Goal: Information Seeking & Learning: Compare options

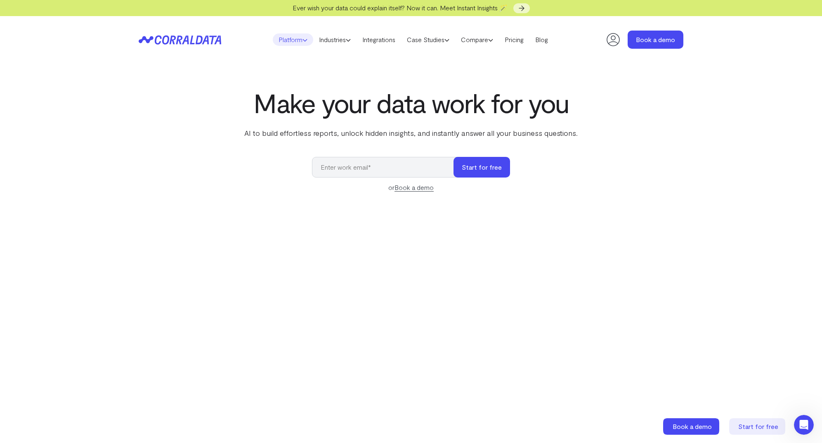
click at [293, 40] on link "Platform" at bounding box center [293, 39] width 40 height 12
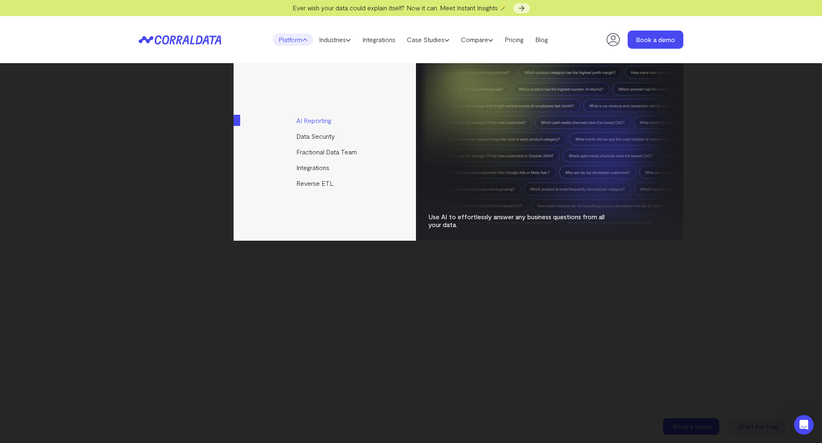
click at [318, 119] on link "AI Reporting" at bounding box center [325, 121] width 184 height 16
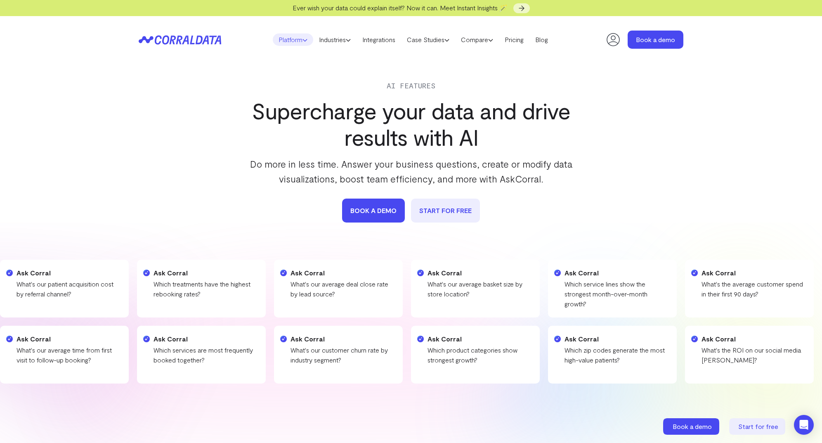
click at [294, 37] on link "Platform" at bounding box center [293, 39] width 40 height 12
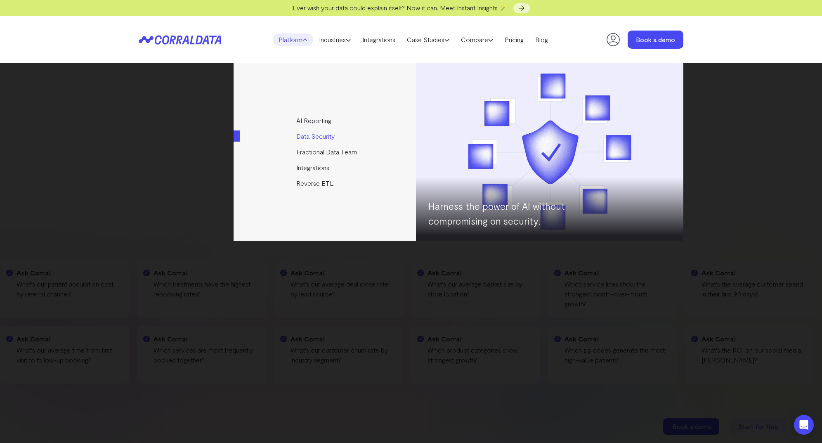
click at [321, 140] on link "Data Security" at bounding box center [325, 136] width 184 height 16
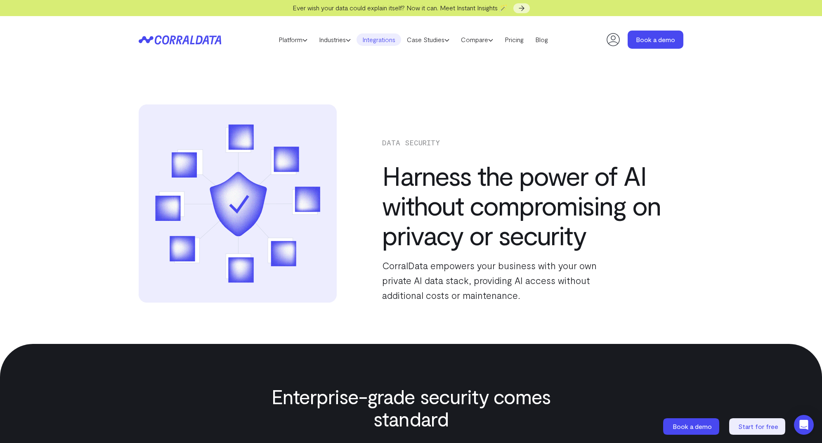
click at [378, 40] on link "Integrations" at bounding box center [378, 39] width 45 height 12
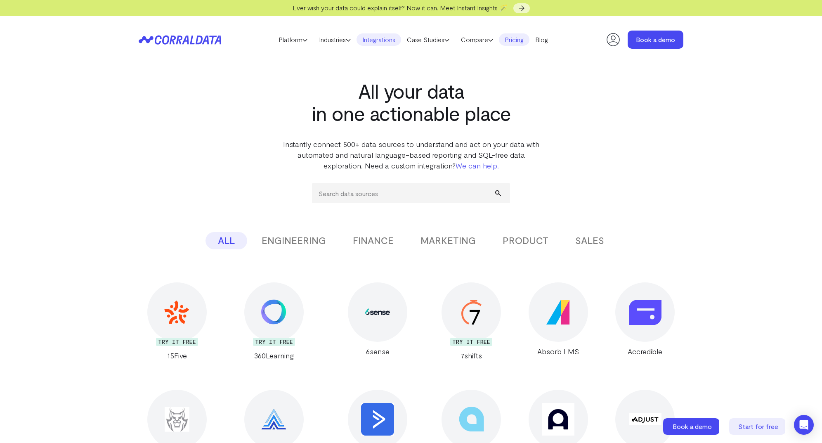
click at [512, 40] on link "Pricing" at bounding box center [514, 39] width 31 height 12
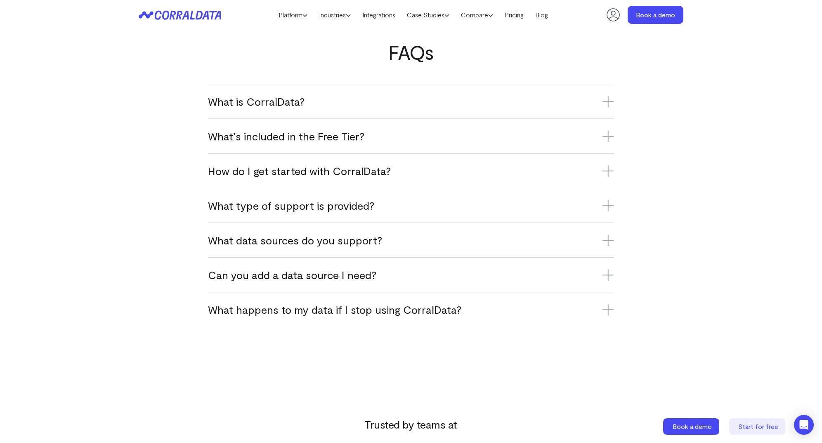
scroll to position [481, 0]
click at [605, 132] on icon at bounding box center [608, 136] width 12 height 12
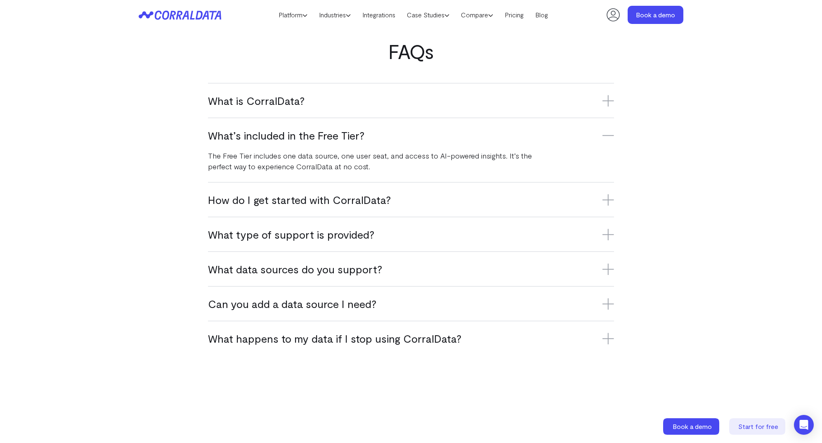
click at [605, 101] on icon at bounding box center [608, 101] width 12 height 0
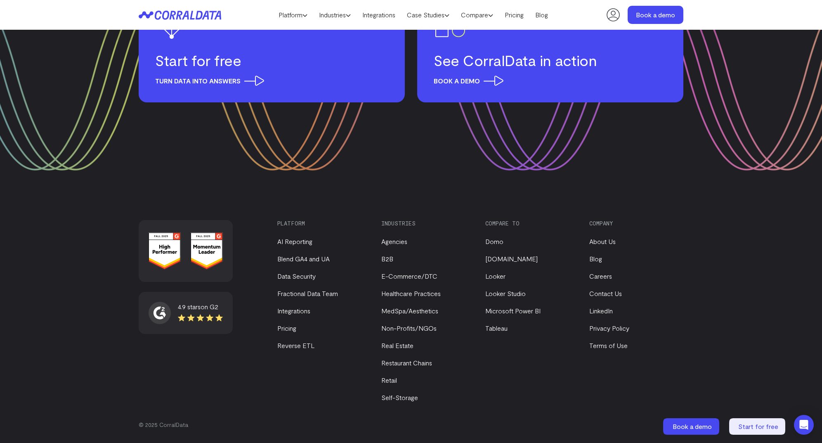
scroll to position [1209, 0]
click at [403, 275] on link "E-Commerce/DTC" at bounding box center [409, 276] width 56 height 8
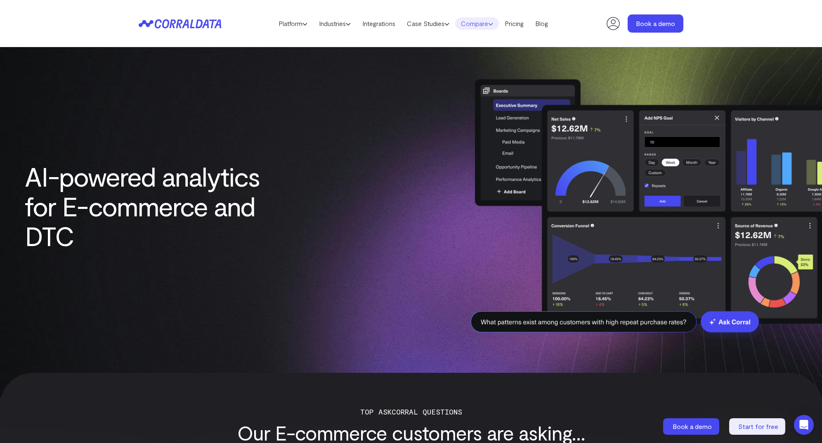
click at [493, 22] on icon at bounding box center [490, 23] width 5 height 5
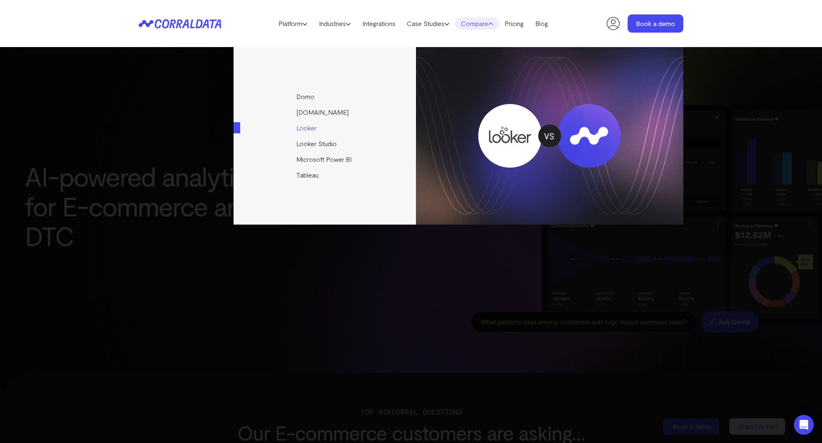
click at [309, 125] on link "Looker" at bounding box center [325, 128] width 184 height 16
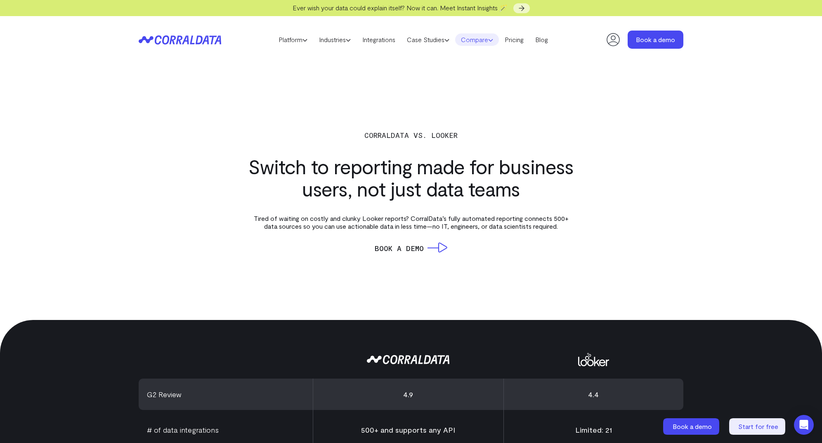
click at [483, 40] on link "Compare" at bounding box center [477, 39] width 44 height 12
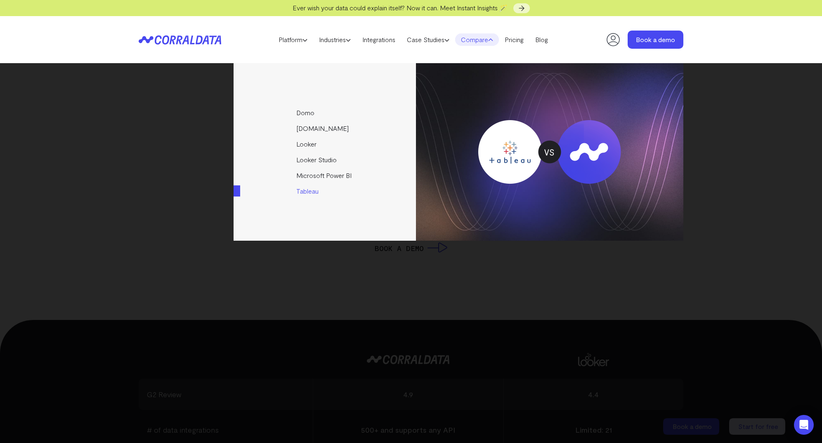
click at [312, 191] on link "Tableau" at bounding box center [325, 191] width 184 height 16
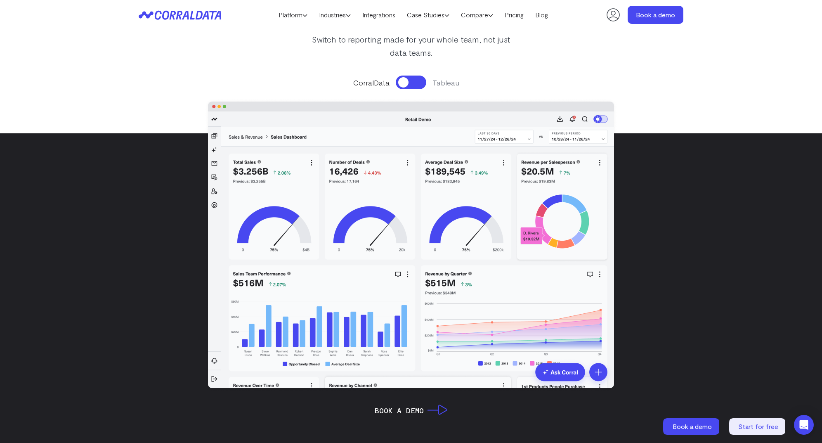
scroll to position [118, 0]
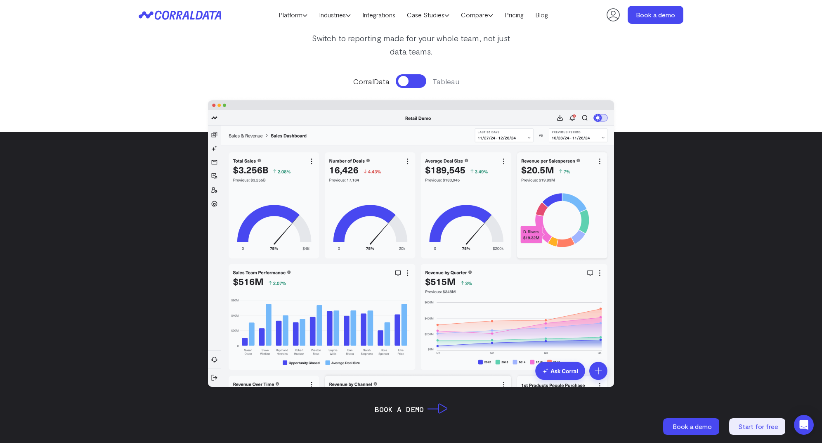
click at [422, 84] on button at bounding box center [411, 81] width 31 height 14
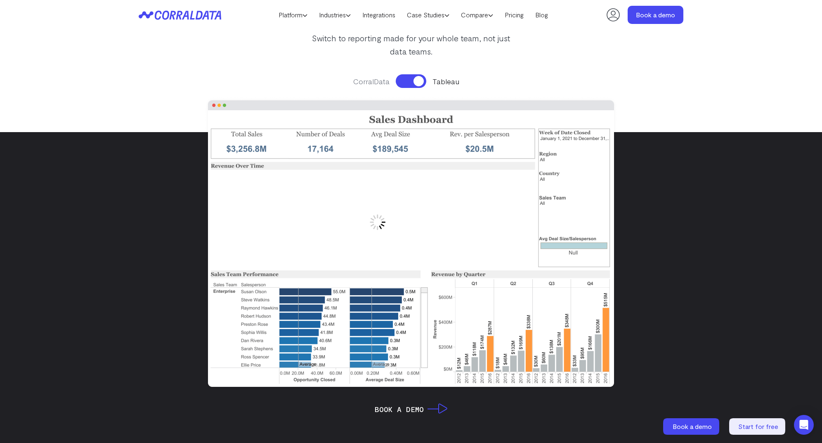
click at [400, 81] on button at bounding box center [411, 81] width 31 height 14
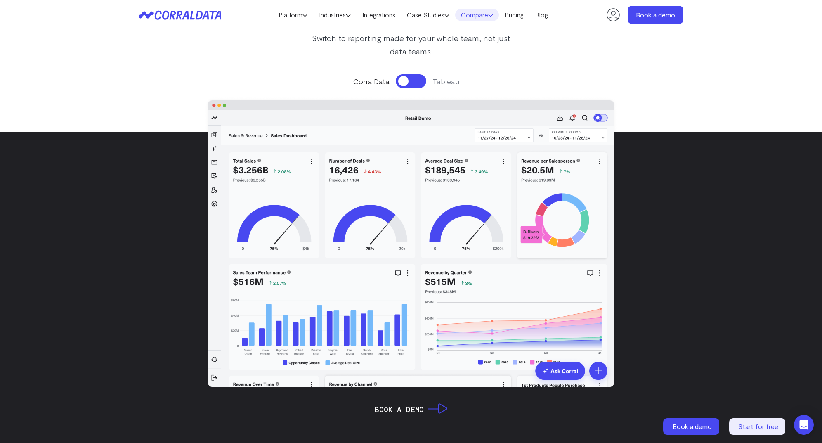
click at [483, 14] on link "Compare" at bounding box center [477, 15] width 44 height 12
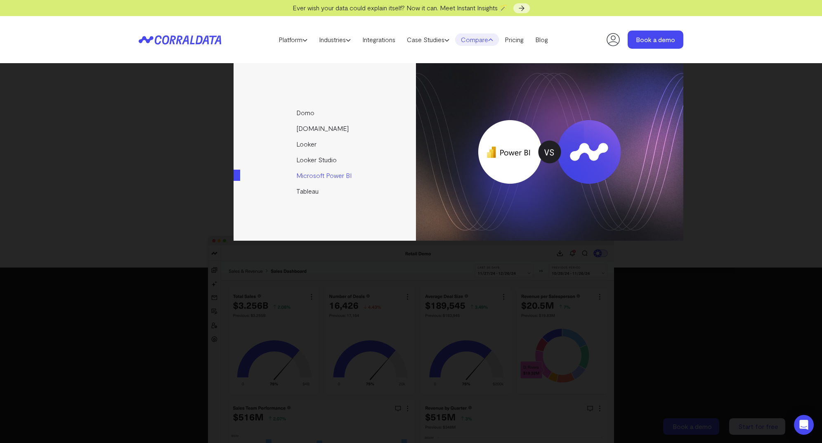
click at [326, 177] on link "Microsoft Power BI" at bounding box center [325, 175] width 184 height 16
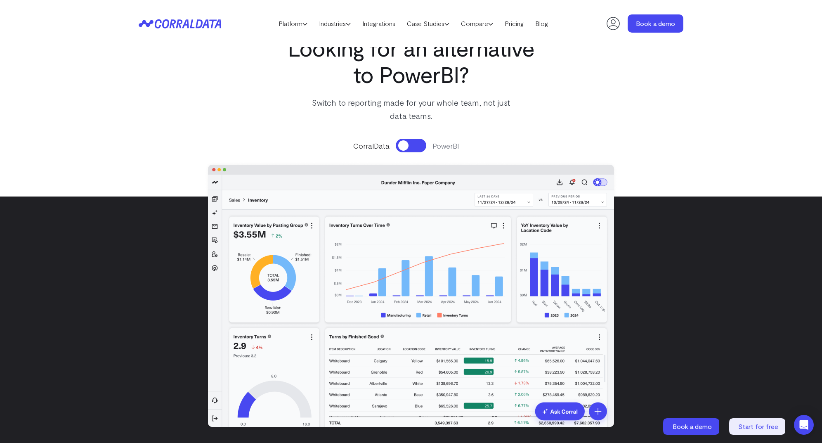
scroll to position [80, 0]
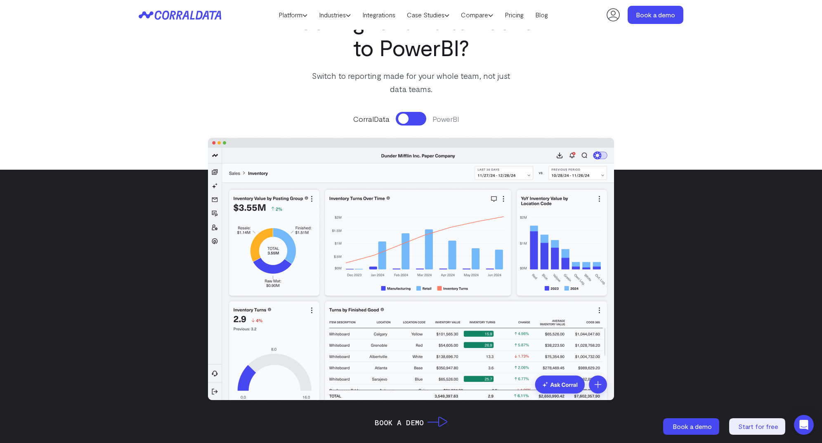
click at [420, 118] on button at bounding box center [411, 119] width 31 height 14
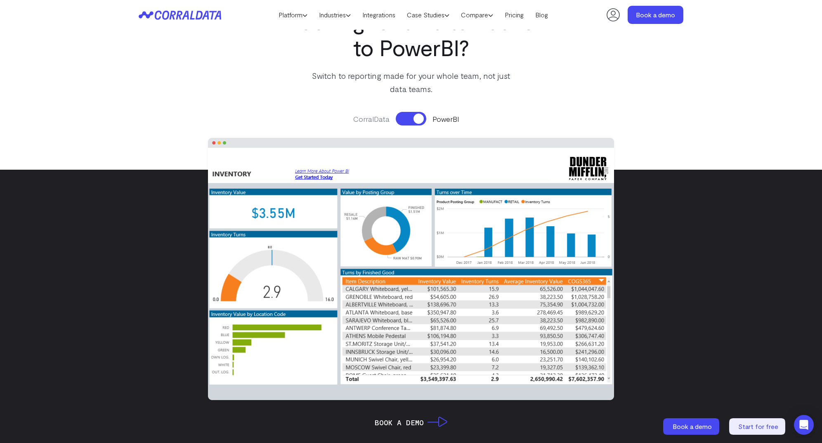
click at [400, 120] on button at bounding box center [411, 119] width 31 height 14
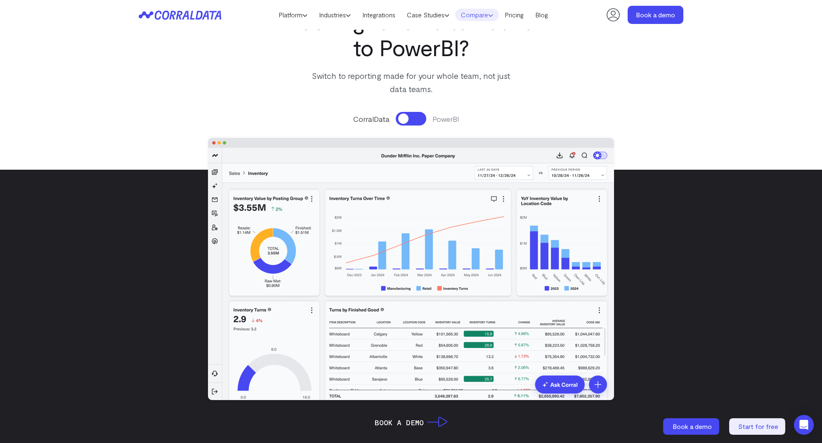
click at [479, 16] on link "Compare" at bounding box center [477, 15] width 44 height 12
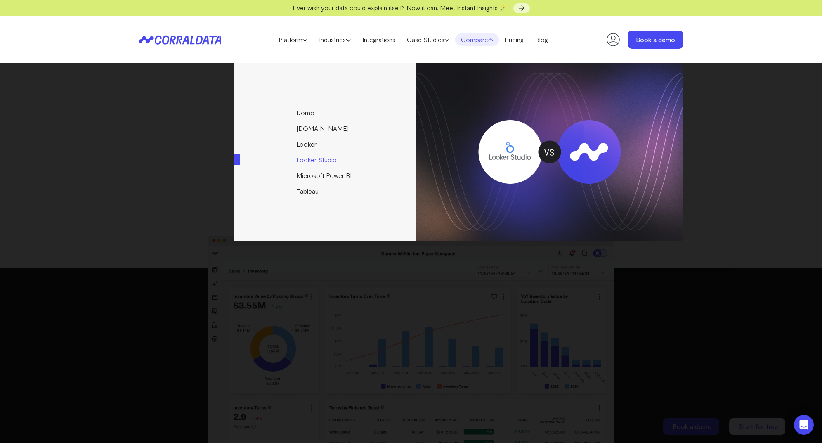
click at [326, 158] on link "Looker Studio" at bounding box center [325, 160] width 184 height 16
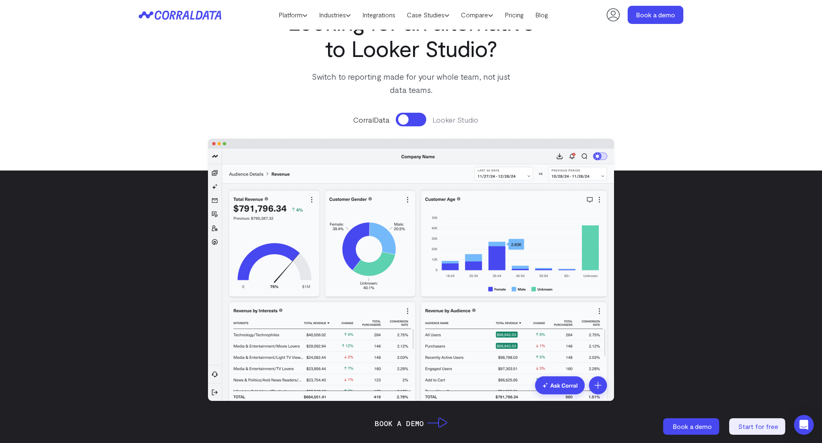
scroll to position [87, 0]
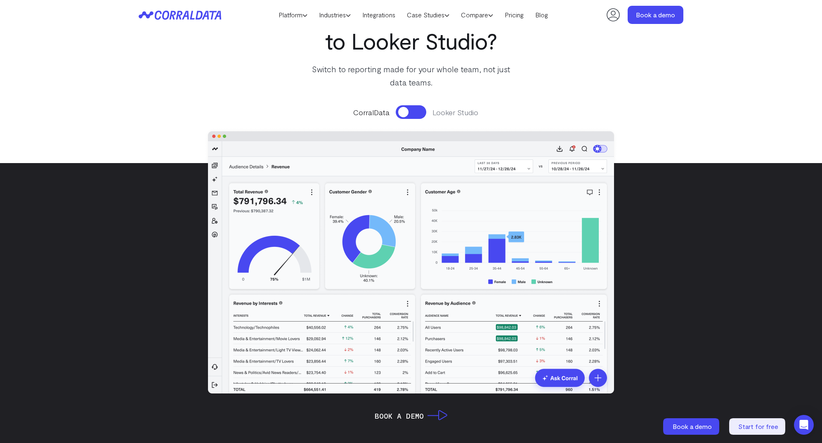
click at [421, 111] on button at bounding box center [411, 112] width 31 height 14
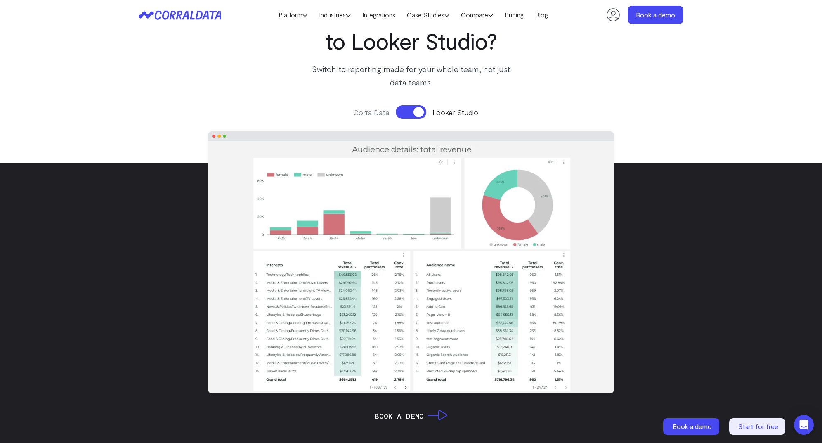
click at [402, 109] on button at bounding box center [411, 112] width 31 height 14
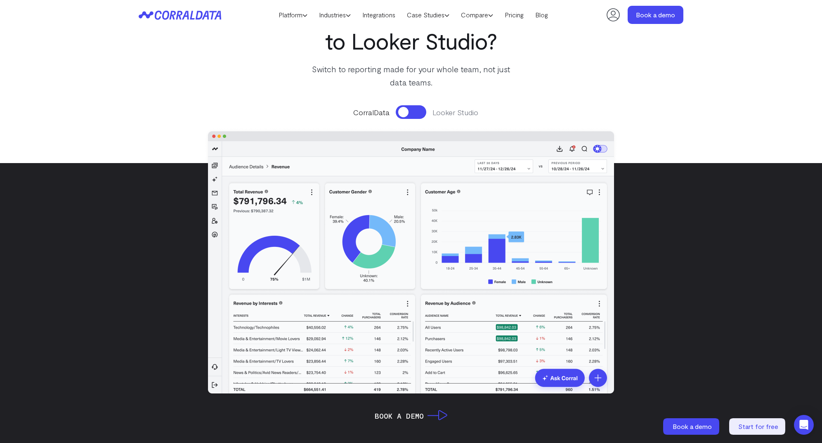
click at [417, 113] on button at bounding box center [411, 112] width 31 height 14
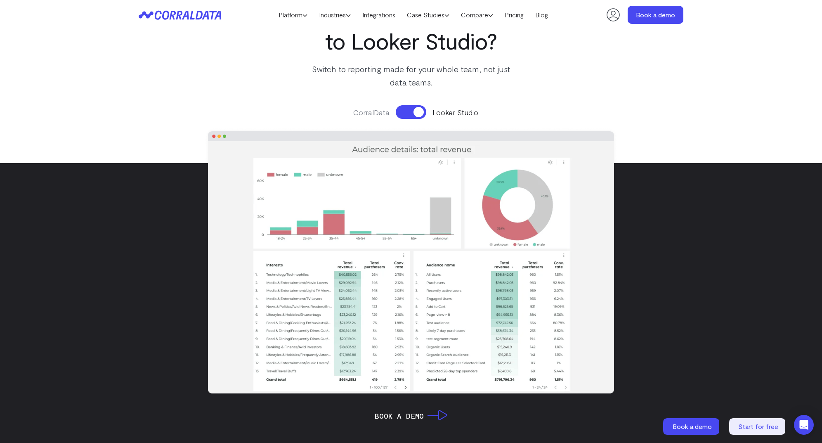
click at [402, 111] on button at bounding box center [411, 112] width 31 height 14
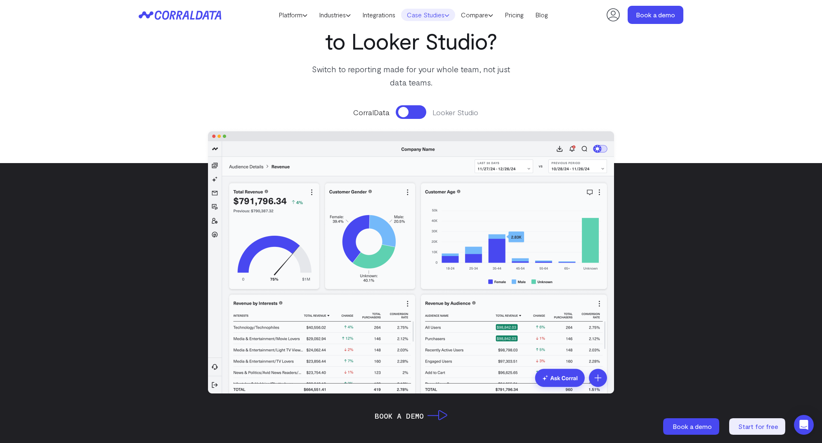
click at [431, 16] on link "Case Studies" at bounding box center [428, 15] width 54 height 12
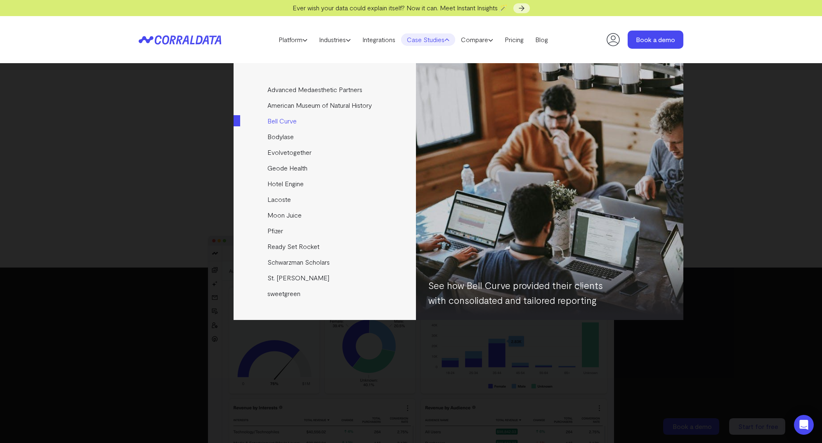
click at [290, 125] on link "Bell Curve" at bounding box center [325, 121] width 184 height 16
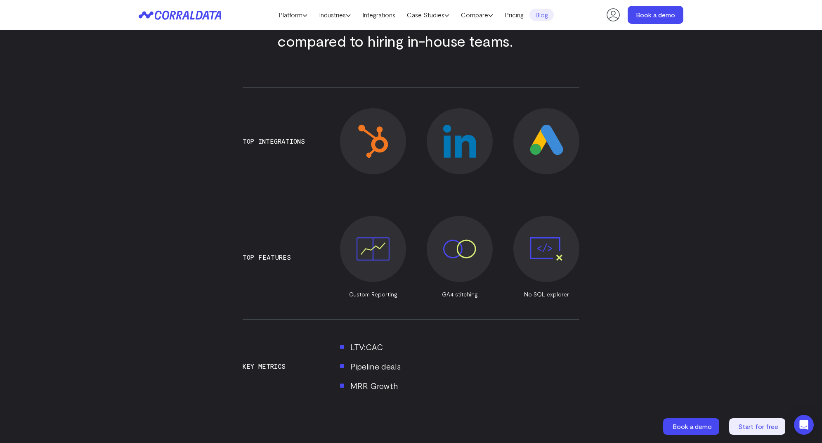
scroll to position [582, 0]
click at [375, 131] on img at bounding box center [372, 140] width 33 height 33
